Goal: Information Seeking & Learning: Learn about a topic

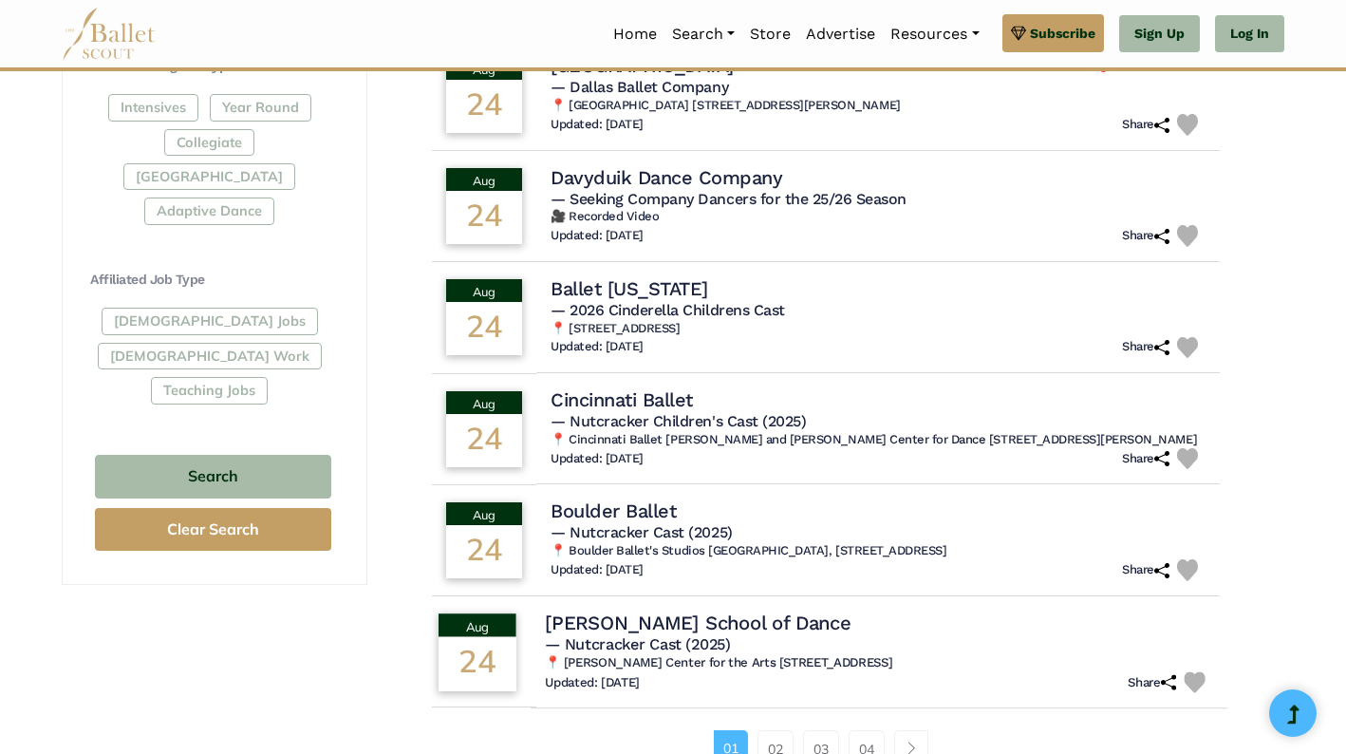
scroll to position [967, 0]
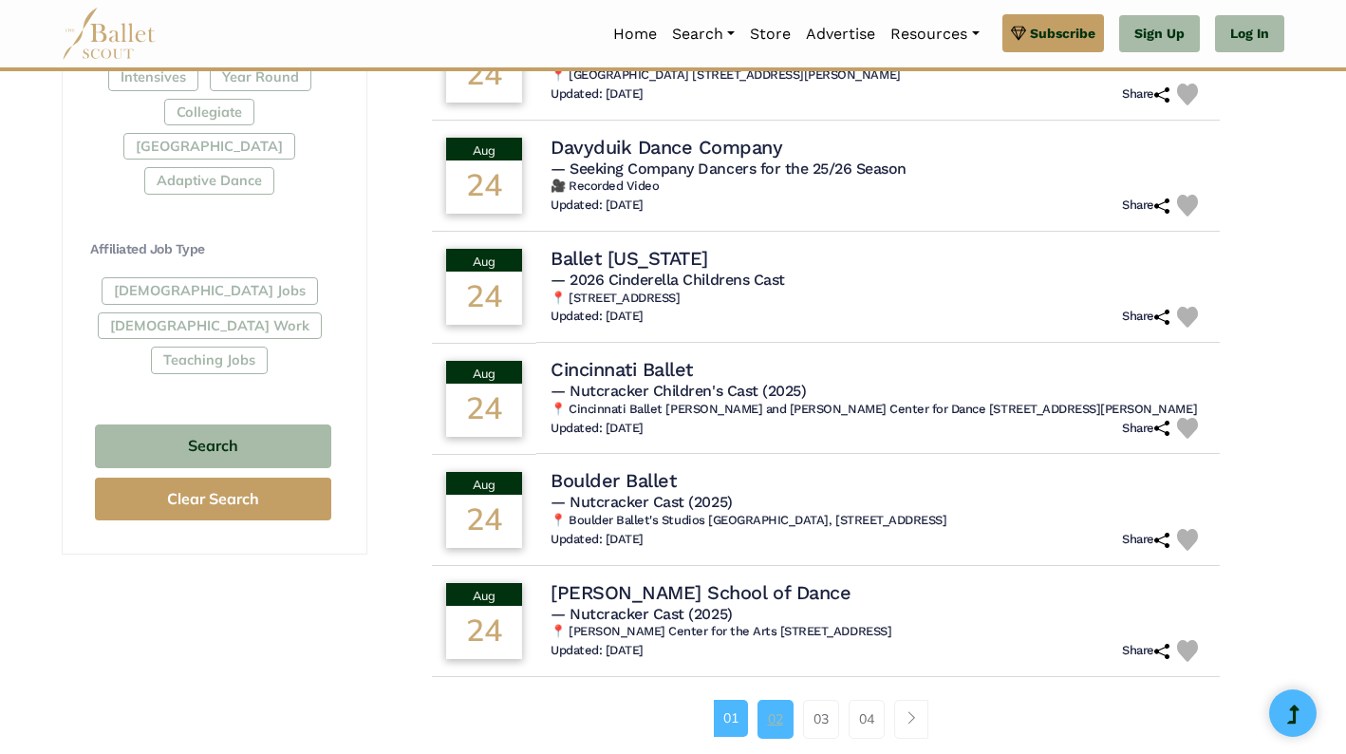
click at [777, 715] on link "02" at bounding box center [776, 719] width 36 height 38
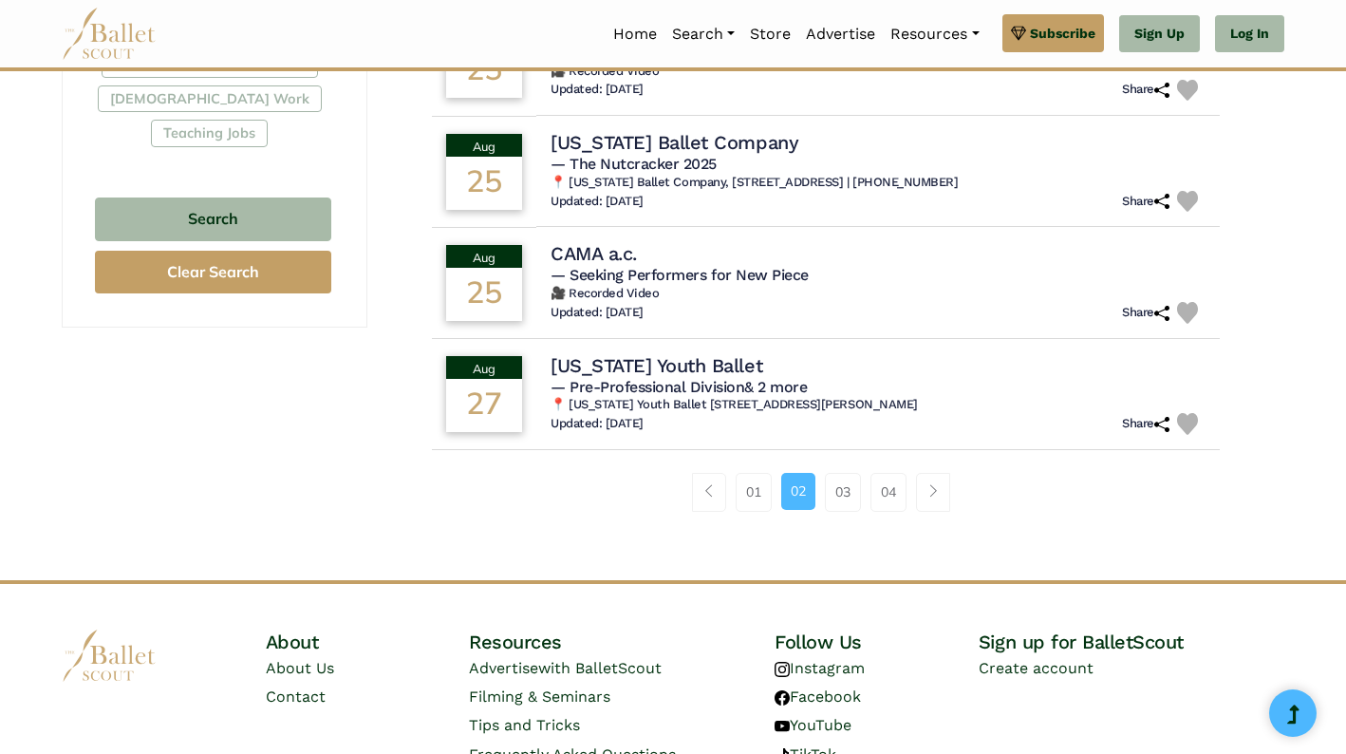
scroll to position [1104, 0]
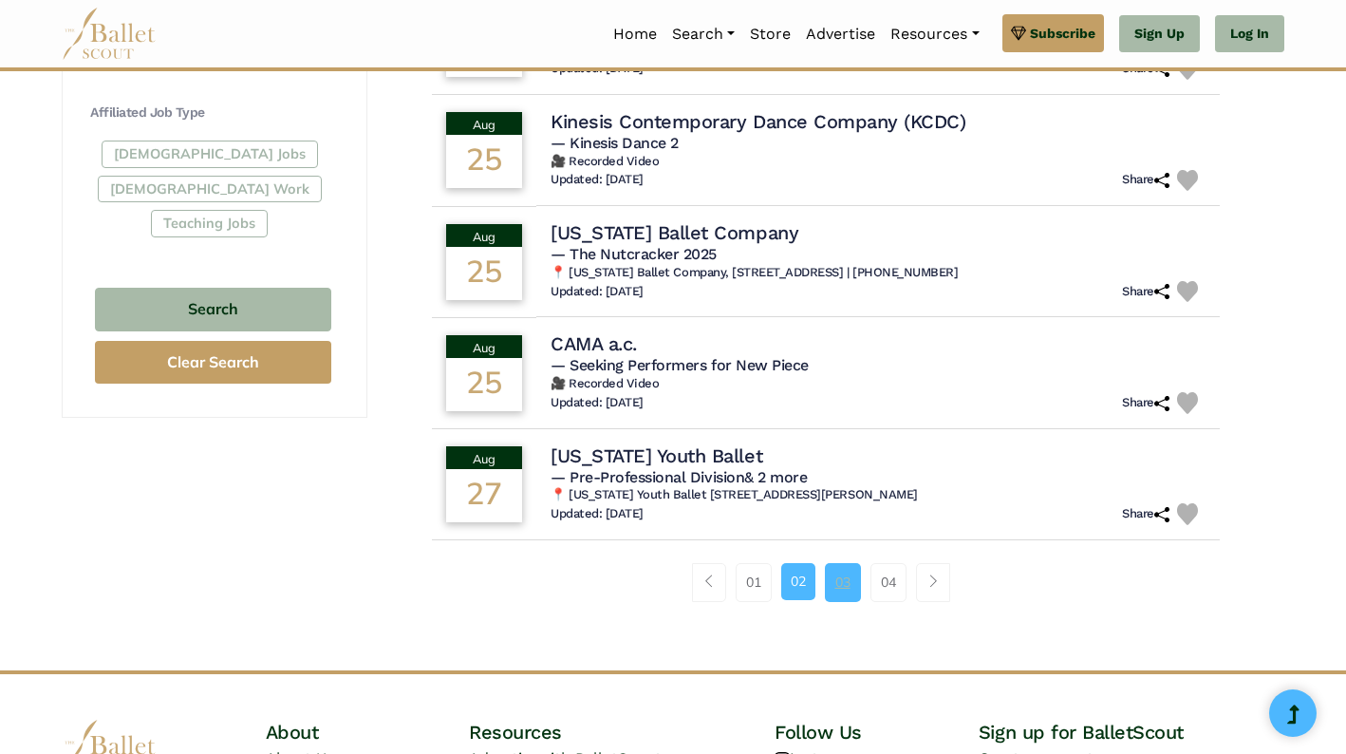
click at [856, 580] on link "03" at bounding box center [843, 582] width 36 height 38
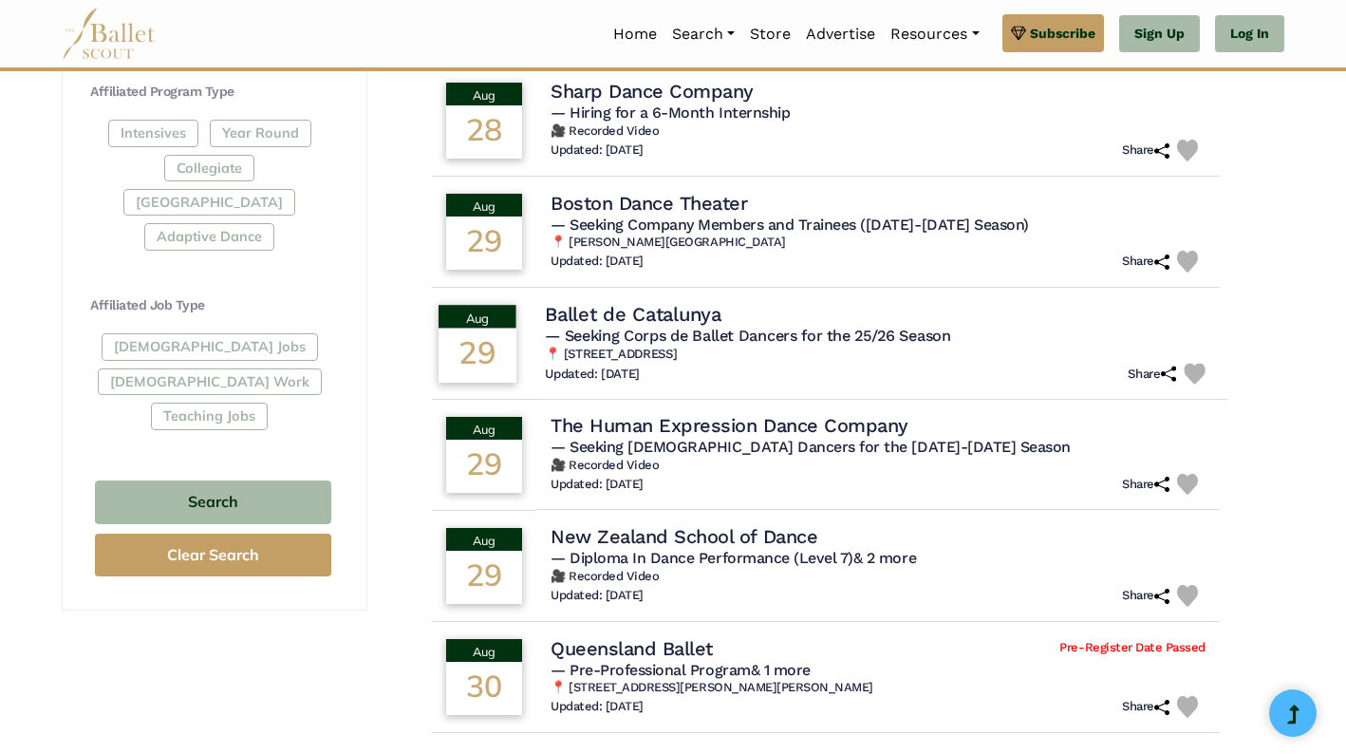
scroll to position [1017, 0]
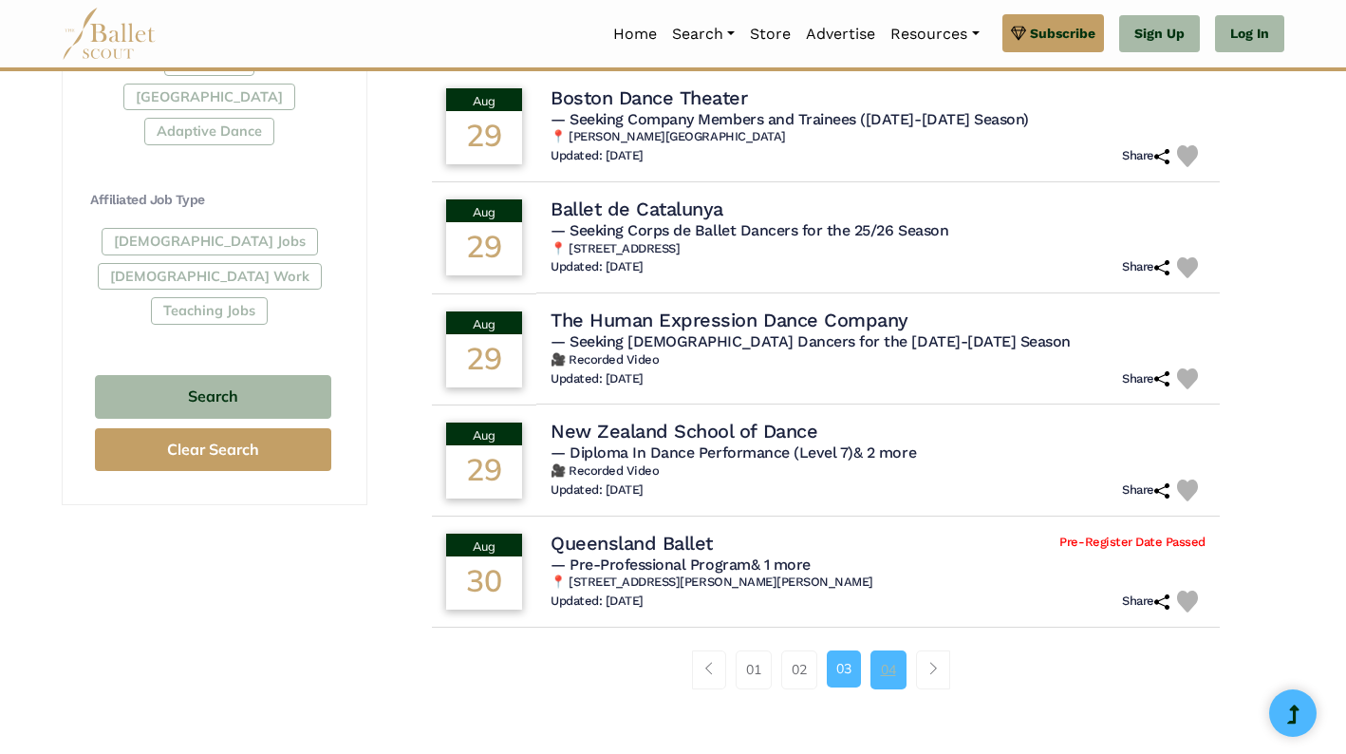
click at [882, 675] on link "04" at bounding box center [889, 669] width 36 height 38
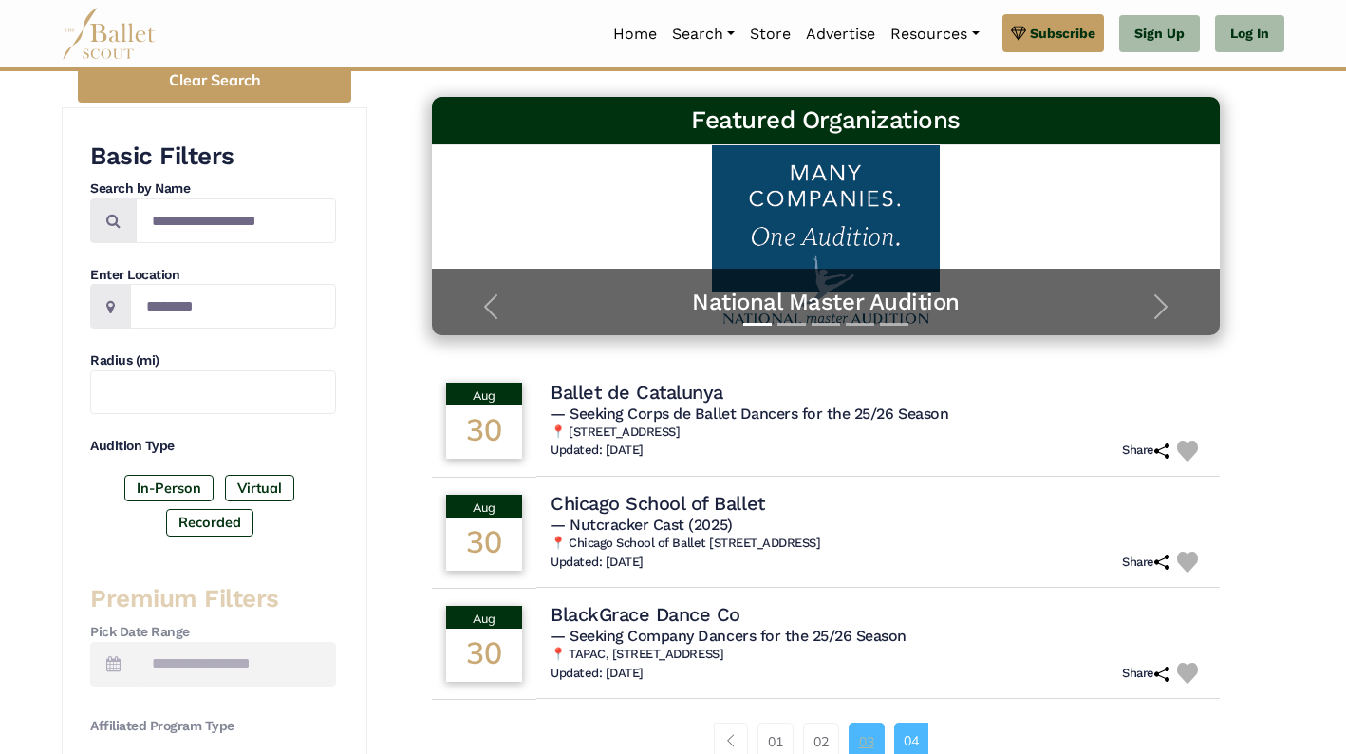
scroll to position [360, 0]
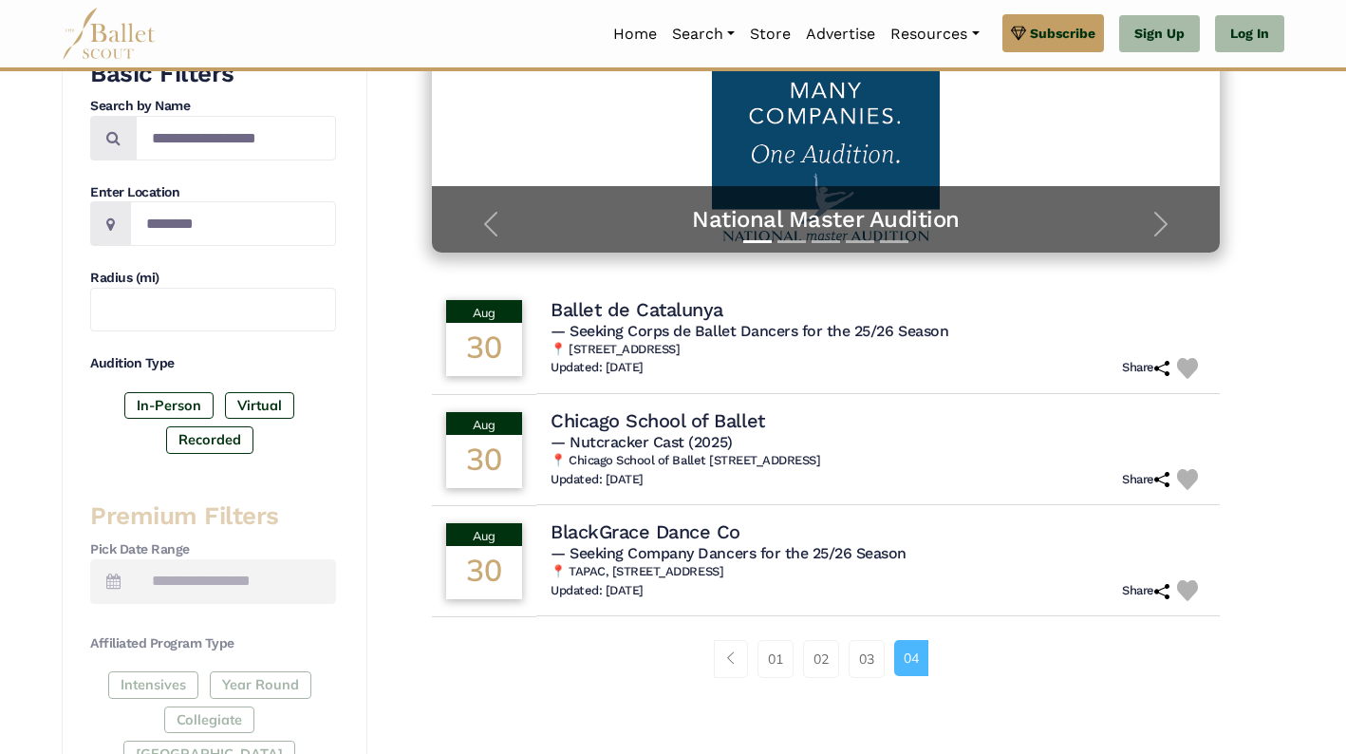
click at [747, 651] on li "Page navigation example" at bounding box center [736, 659] width 45 height 38
click at [759, 656] on link "01" at bounding box center [776, 659] width 36 height 38
